Goal: Ask a question

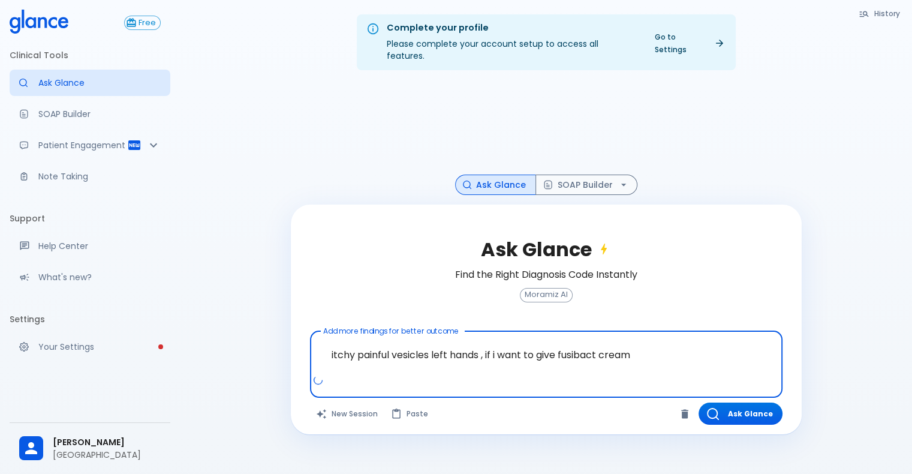
click at [644, 345] on textarea "itchy painful vesicles left hands , if i want to give fusibact cream" at bounding box center [546, 355] width 456 height 38
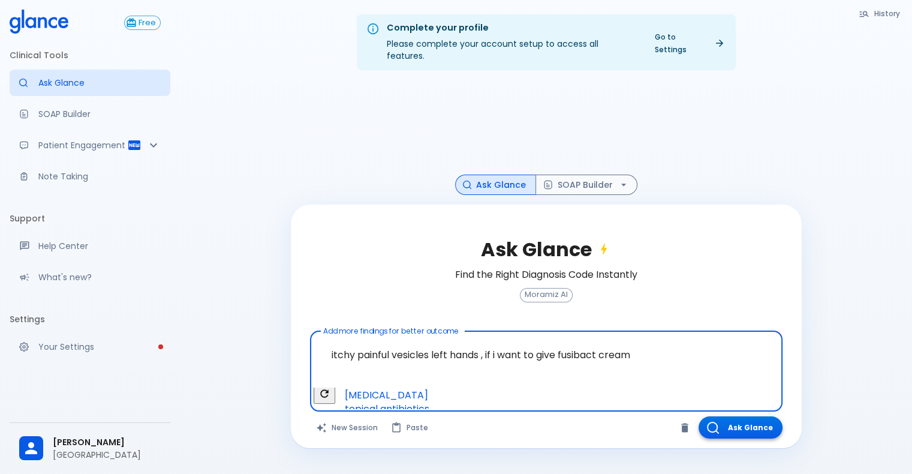
type textarea "itchy painful vesicles left hands , if i want to give fusibact cream"
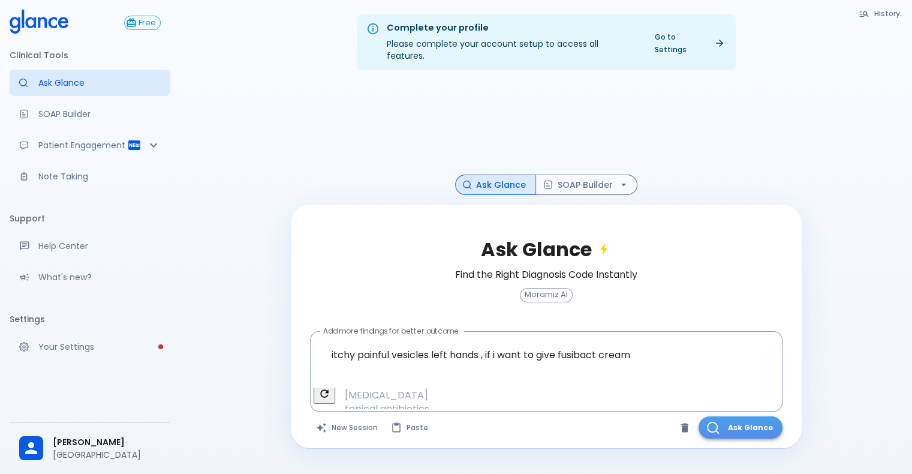
click at [735, 416] on button "Ask Glance" at bounding box center [741, 427] width 84 height 22
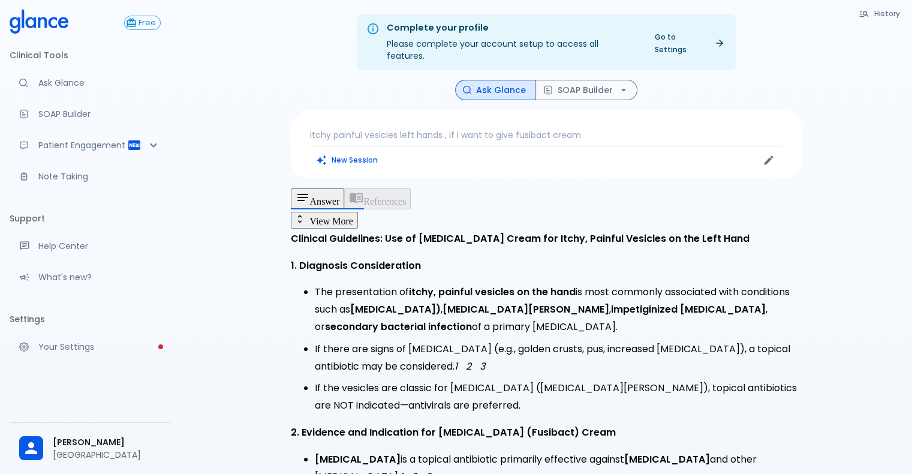
click at [588, 129] on p "itchy painful vesicles left hands , if i want to give fusibact cream" at bounding box center [546, 135] width 473 height 12
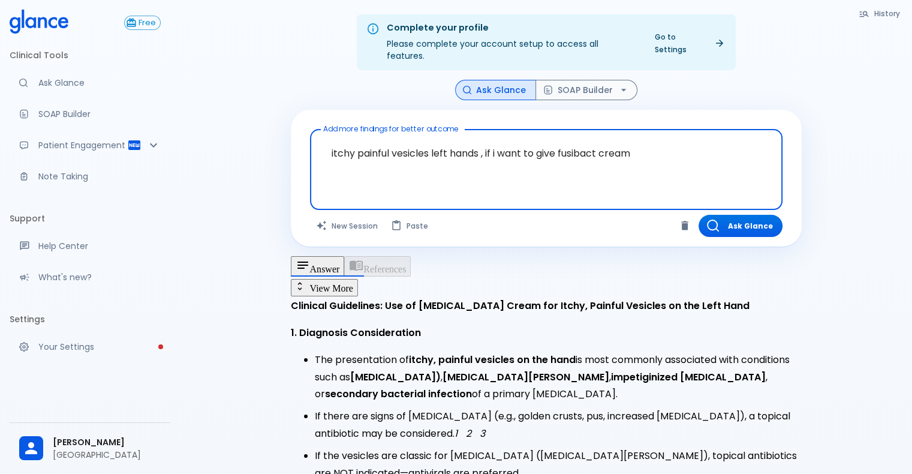
click at [690, 152] on textarea "itchy painful vesicles left hands , if i want to give fusibact cream" at bounding box center [546, 160] width 456 height 52
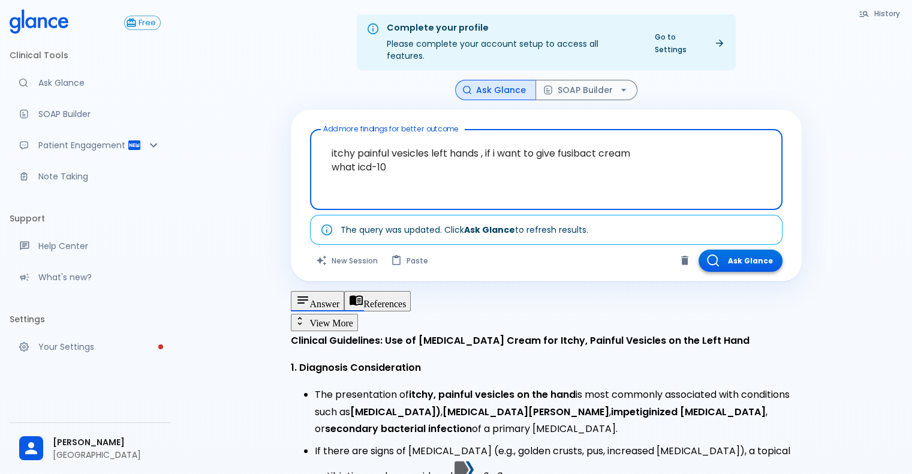
type textarea "itchy painful vesicles left hands , if i want to give fusibact cream what icd-10"
click at [744, 252] on button "Ask Glance" at bounding box center [741, 260] width 84 height 22
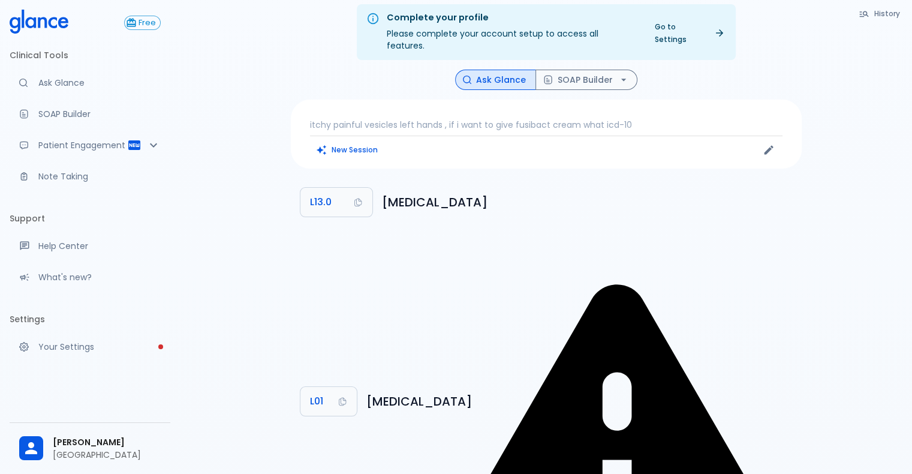
scroll to position [29, 0]
